Goal: Obtain resource: Obtain resource

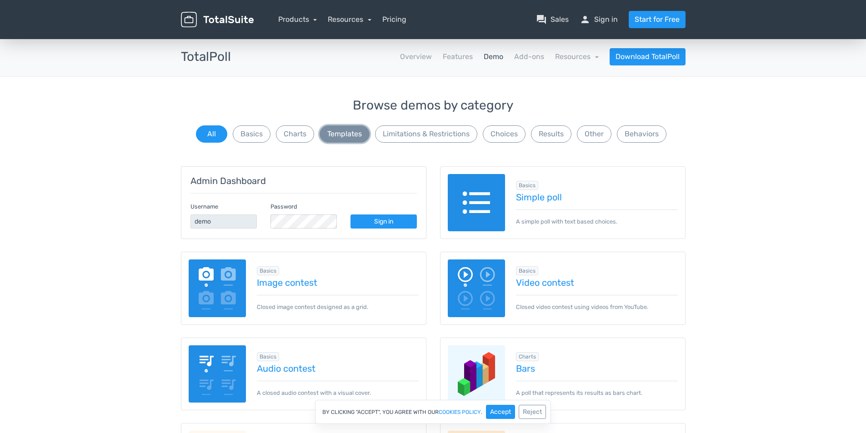
click at [347, 136] on button "Templates" at bounding box center [345, 133] width 50 height 17
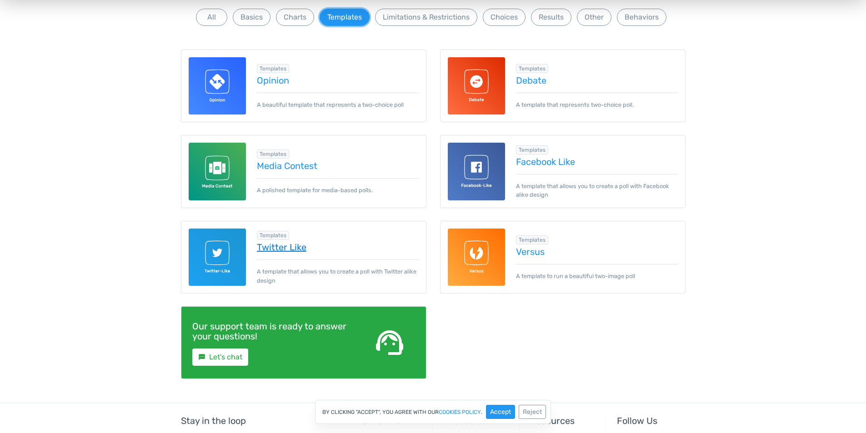
scroll to position [136, 0]
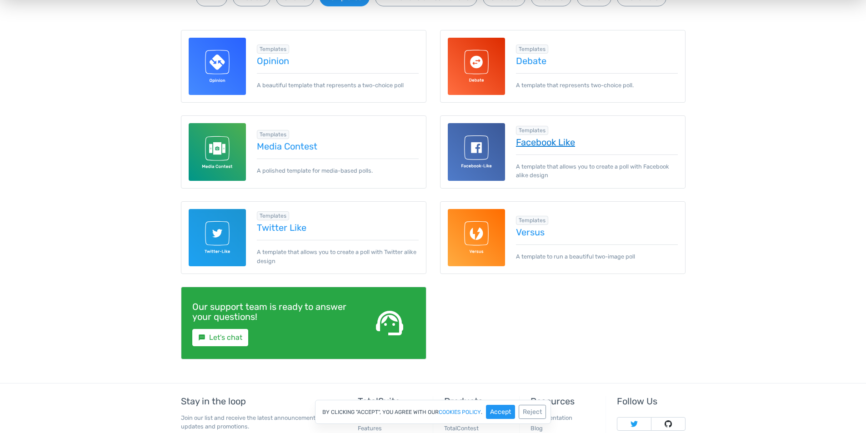
click at [542, 141] on link "Facebook Like" at bounding box center [597, 142] width 162 height 10
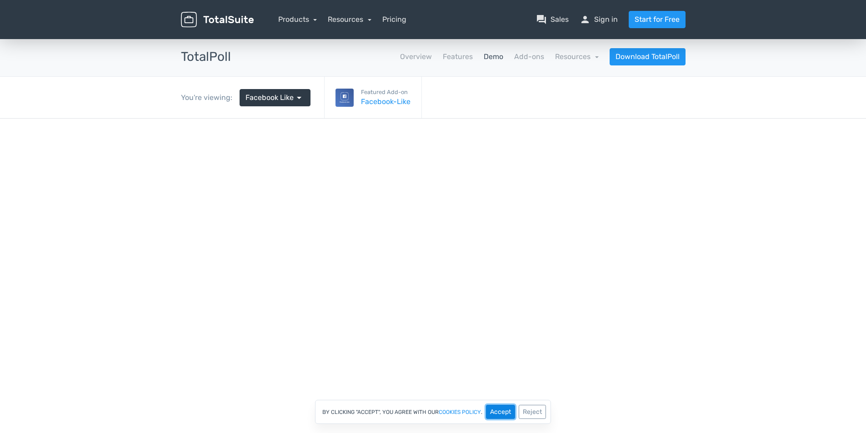
click at [499, 414] on button "Accept" at bounding box center [500, 412] width 29 height 14
click at [384, 105] on link "Facebook-Like" at bounding box center [386, 101] width 50 height 11
